Goal: Complete application form

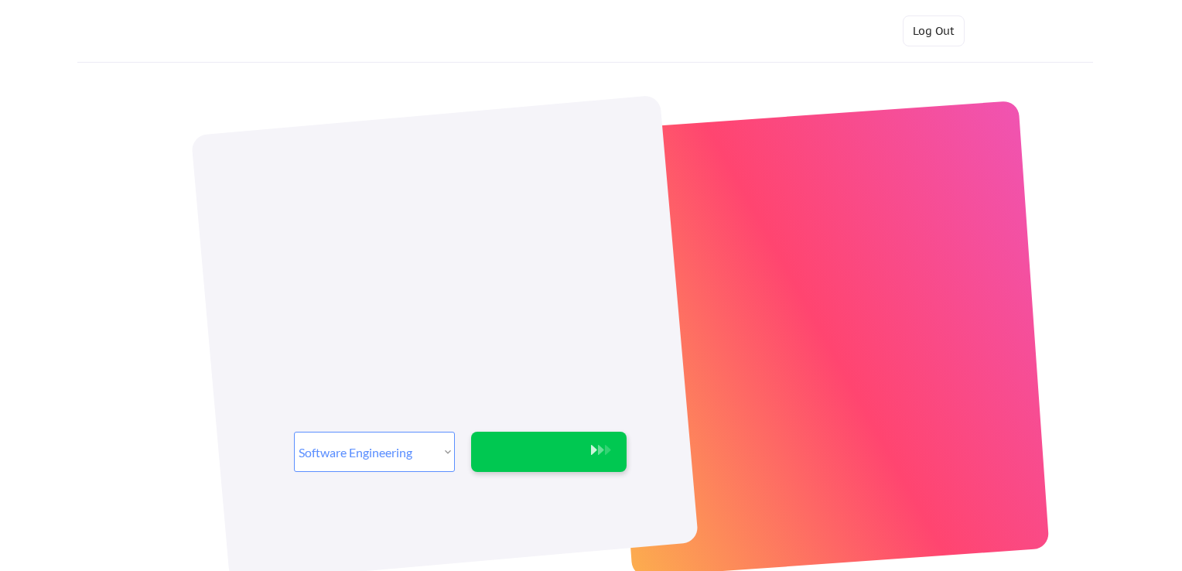
select select ""engineering""
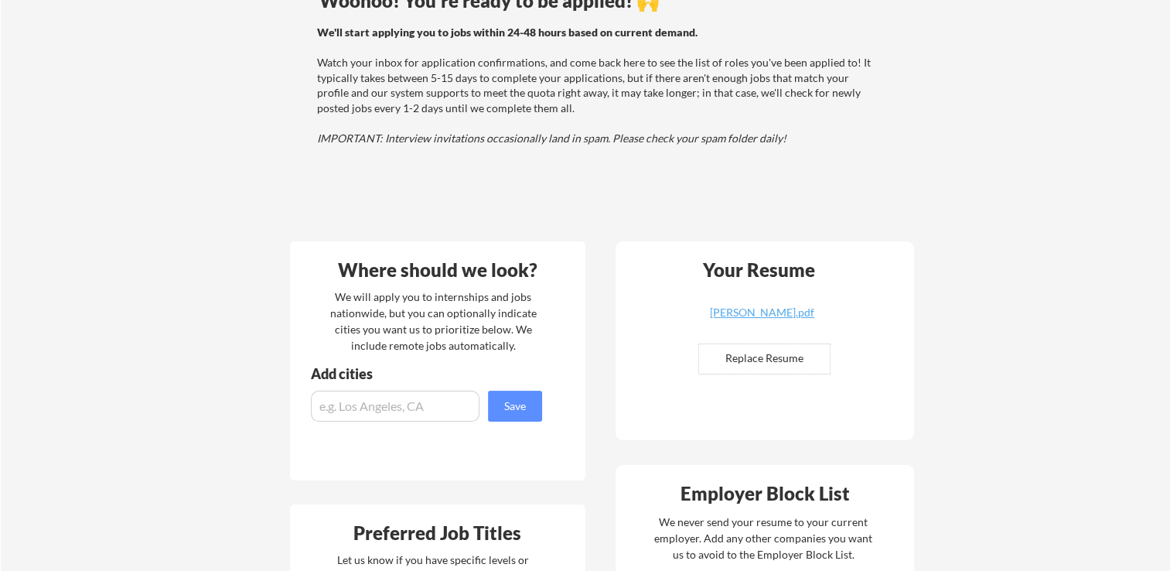
scroll to position [153, 0]
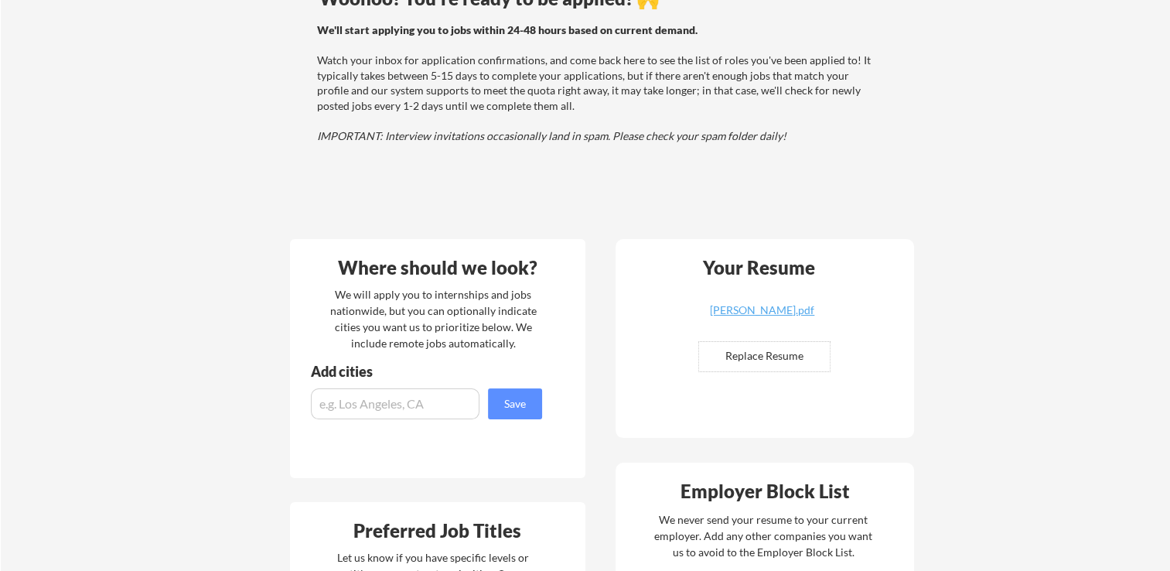
click at [790, 345] on input "file" at bounding box center [764, 356] width 131 height 29
type input "C:\fakepath\[PERSON_NAME].pdf"
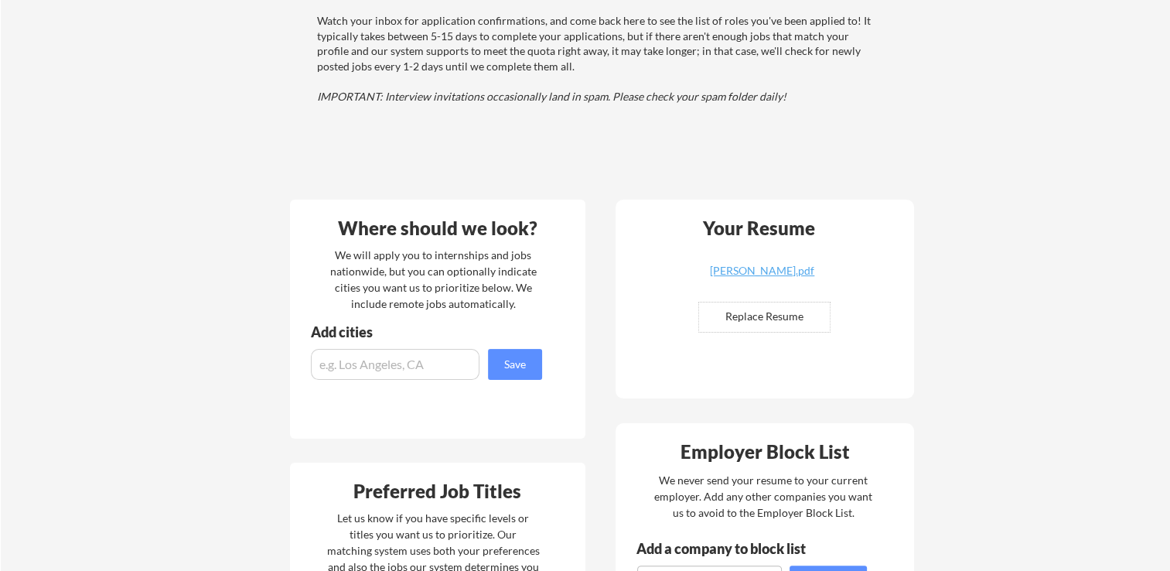
scroll to position [0, 0]
